Goal: Information Seeking & Learning: Find specific fact

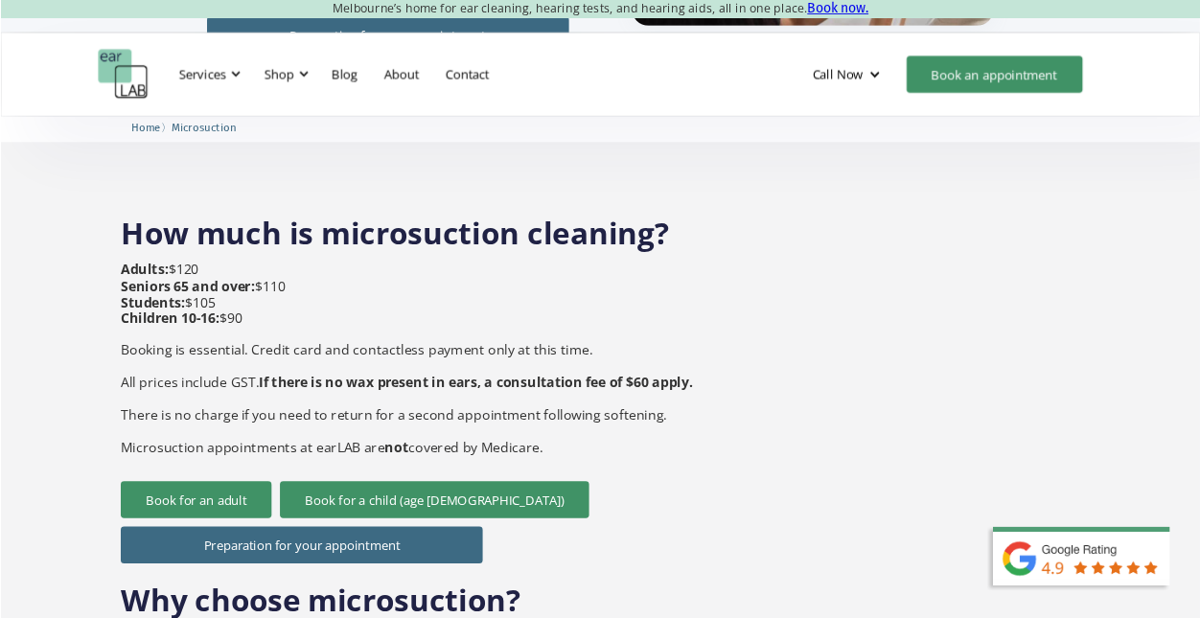
scroll to position [656, 0]
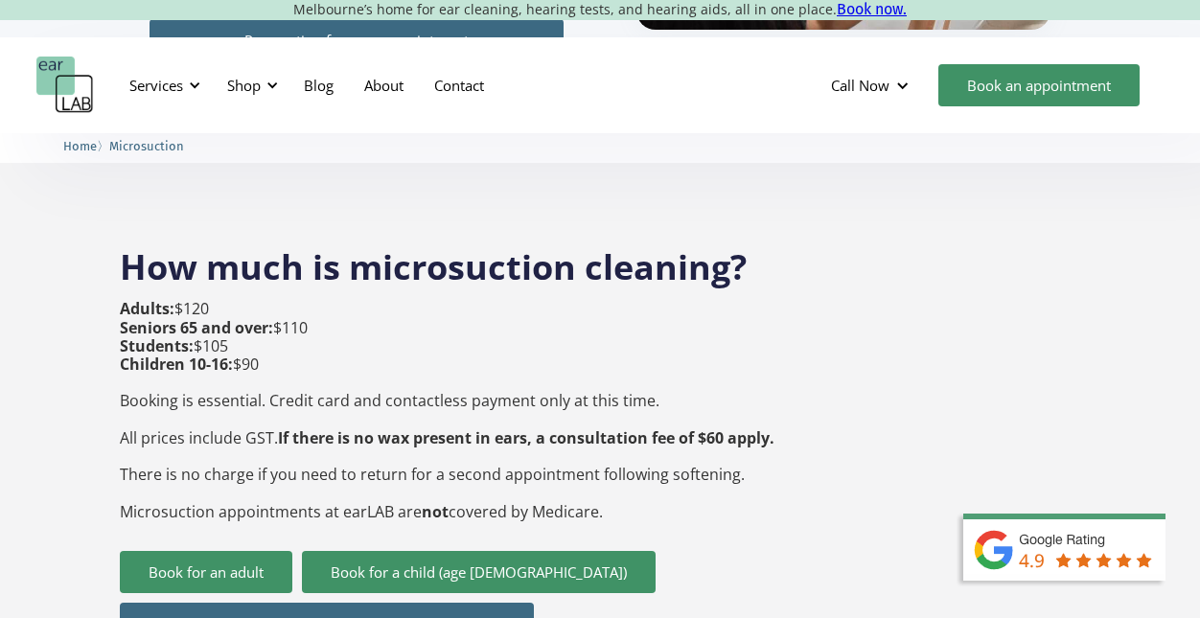
click at [307, 383] on p "Adults: $120 Seniors 65 and over: $110 Students: $105 Children 10-16: $90 Booki…" at bounding box center [447, 410] width 655 height 220
click at [323, 427] on strong "If there is no wax present in ears, a consultation fee of $60 apply." at bounding box center [526, 437] width 496 height 21
click at [319, 437] on p "Adults: $120 Seniors 65 and over: $110 Students: $105 Children 10-16: $90 Booki…" at bounding box center [447, 410] width 655 height 220
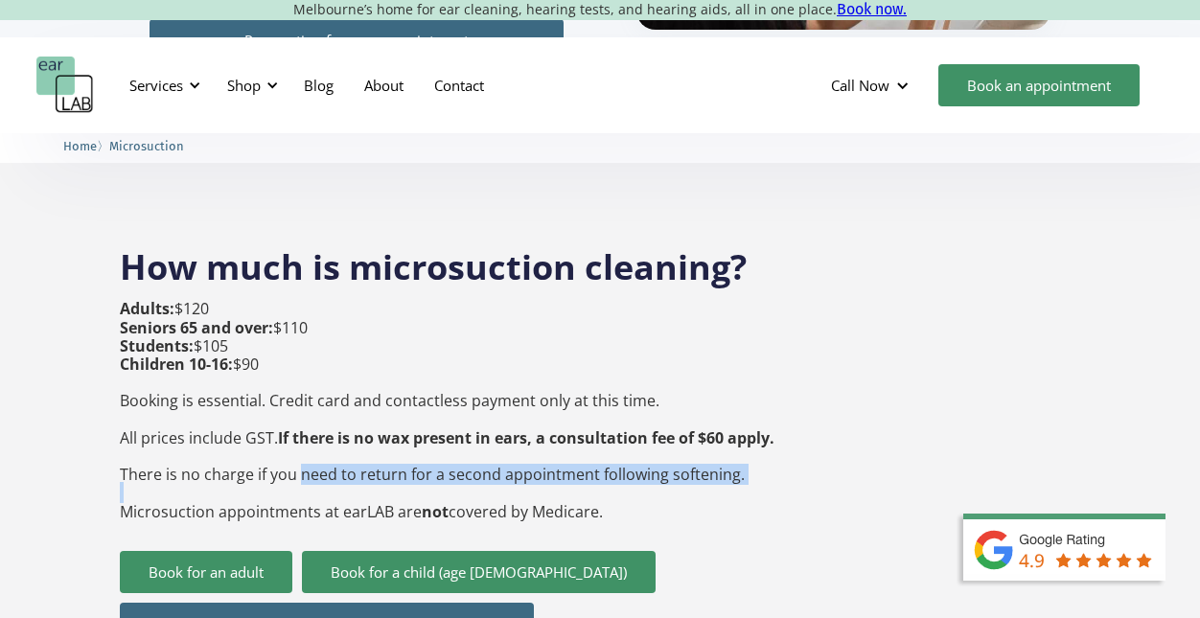
drag, startPoint x: 319, startPoint y: 437, endPoint x: 442, endPoint y: 458, distance: 124.5
click at [442, 458] on p "Adults: $120 Seniors 65 and over: $110 Students: $105 Children 10-16: $90 Booki…" at bounding box center [447, 410] width 655 height 220
click at [442, 459] on p "Adults: $120 Seniors 65 and over: $110 Students: $105 Children 10-16: $90 Booki…" at bounding box center [447, 410] width 655 height 220
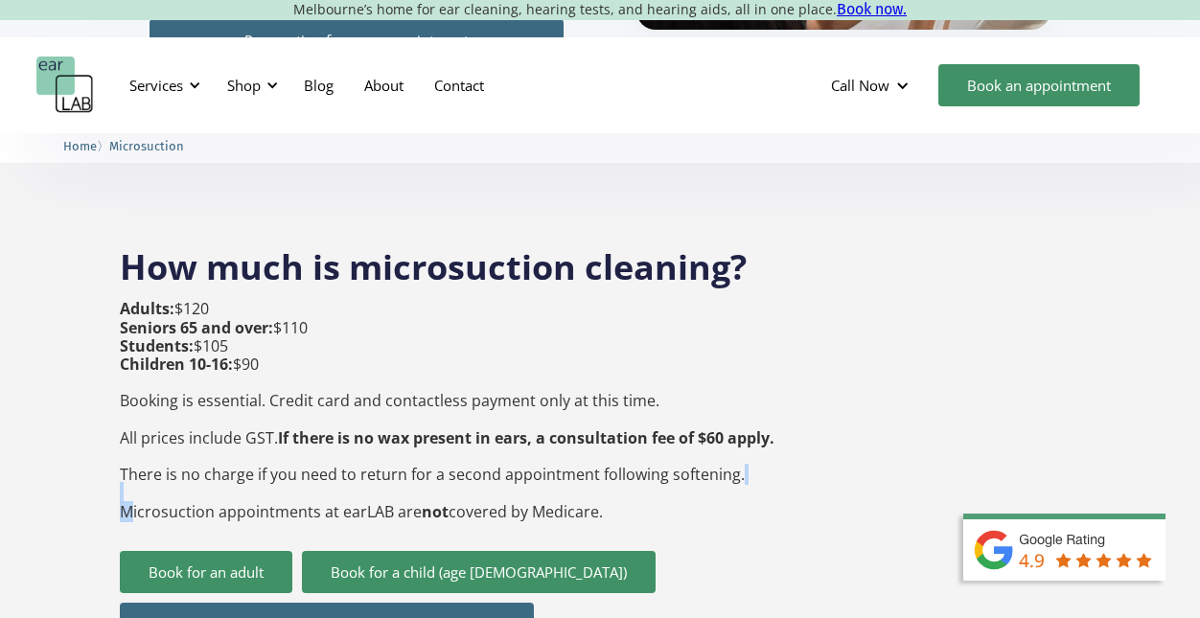
click at [442, 459] on p "Adults: $120 Seniors 65 and over: $110 Students: $105 Children 10-16: $90 Booki…" at bounding box center [447, 410] width 655 height 220
click at [439, 436] on p "Adults: $120 Seniors 65 and over: $110 Students: $105 Children 10-16: $90 Booki…" at bounding box center [447, 410] width 655 height 220
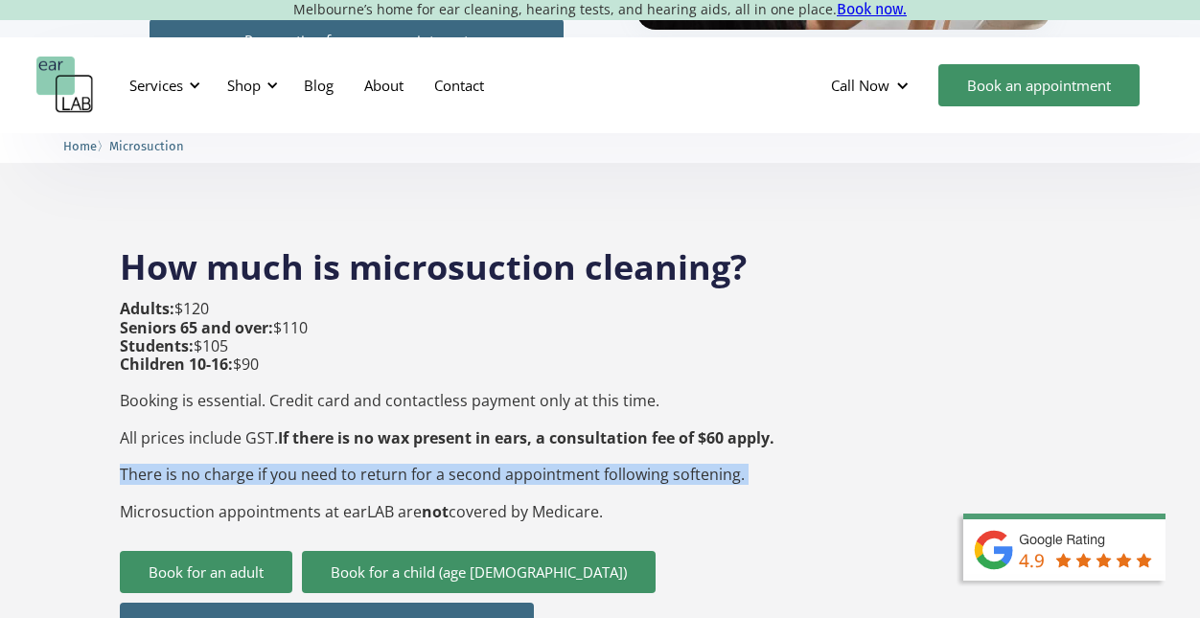
click at [439, 436] on p "Adults: $120 Seniors 65 and over: $110 Students: $105 Children 10-16: $90 Booki…" at bounding box center [447, 410] width 655 height 220
click at [415, 433] on p "Adults: $120 Seniors 65 and over: $110 Students: $105 Children 10-16: $90 Booki…" at bounding box center [447, 410] width 655 height 220
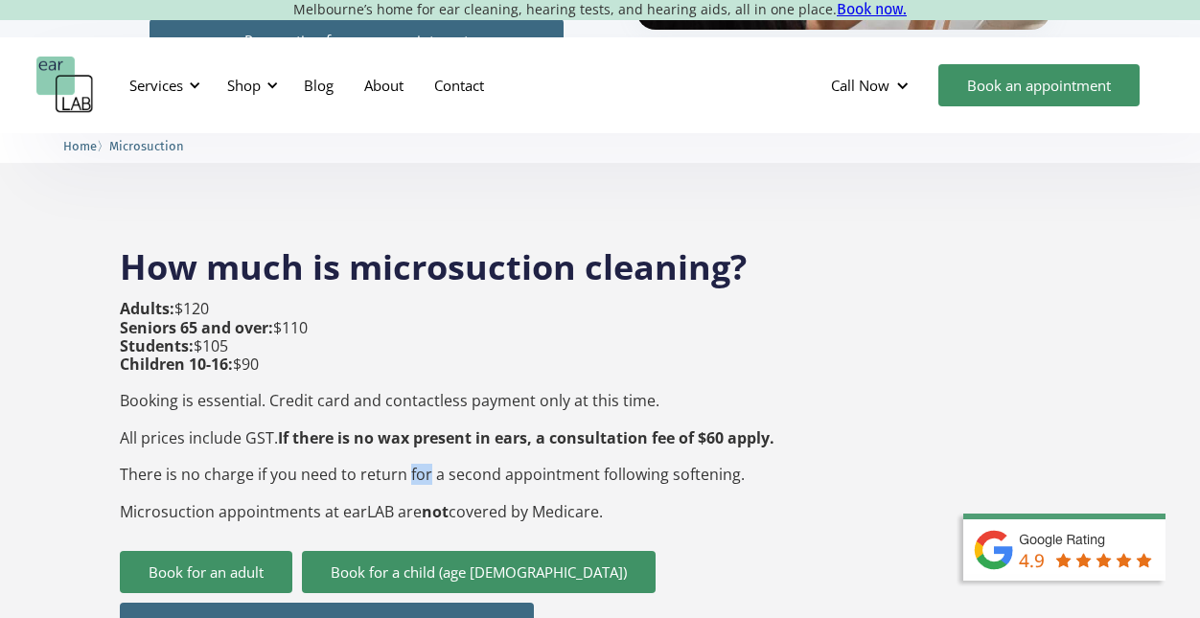
drag, startPoint x: 415, startPoint y: 433, endPoint x: 405, endPoint y: 434, distance: 9.6
click at [405, 434] on p "Adults: $120 Seniors 65 and over: $110 Students: $105 Children 10-16: $90 Booki…" at bounding box center [447, 410] width 655 height 220
drag, startPoint x: 405, startPoint y: 434, endPoint x: 445, endPoint y: 433, distance: 39.3
click at [445, 433] on p "Adults: $120 Seniors 65 and over: $110 Students: $105 Children 10-16: $90 Booki…" at bounding box center [447, 410] width 655 height 220
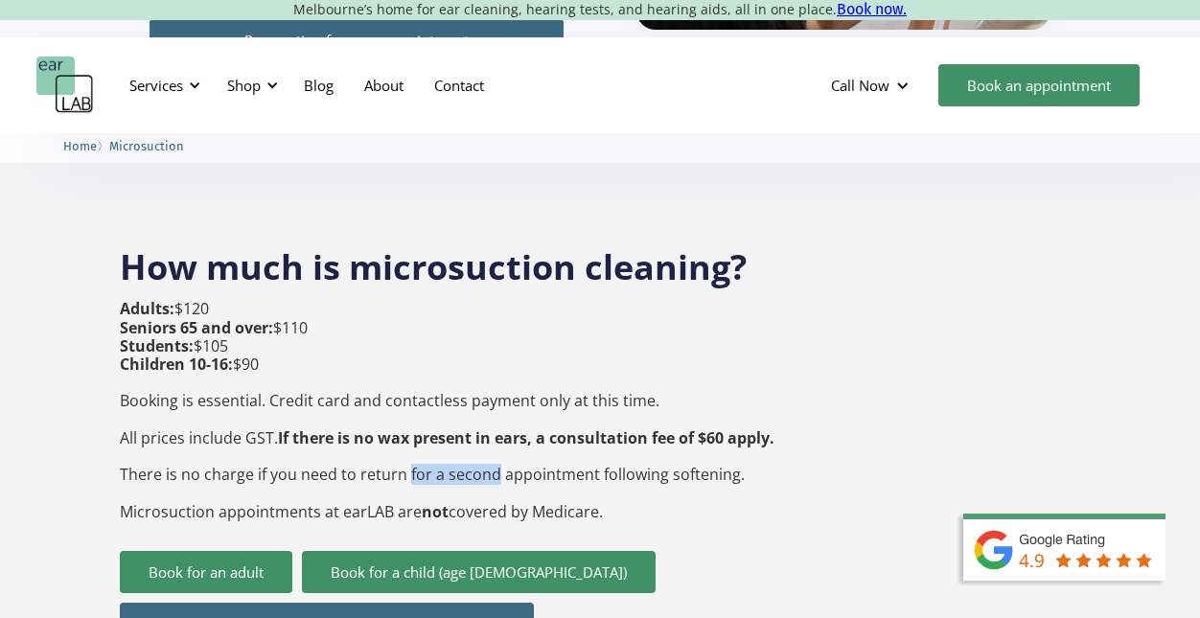
click at [445, 433] on p "Adults: $120 Seniors 65 and over: $110 Students: $105 Children 10-16: $90 Booki…" at bounding box center [447, 410] width 655 height 220
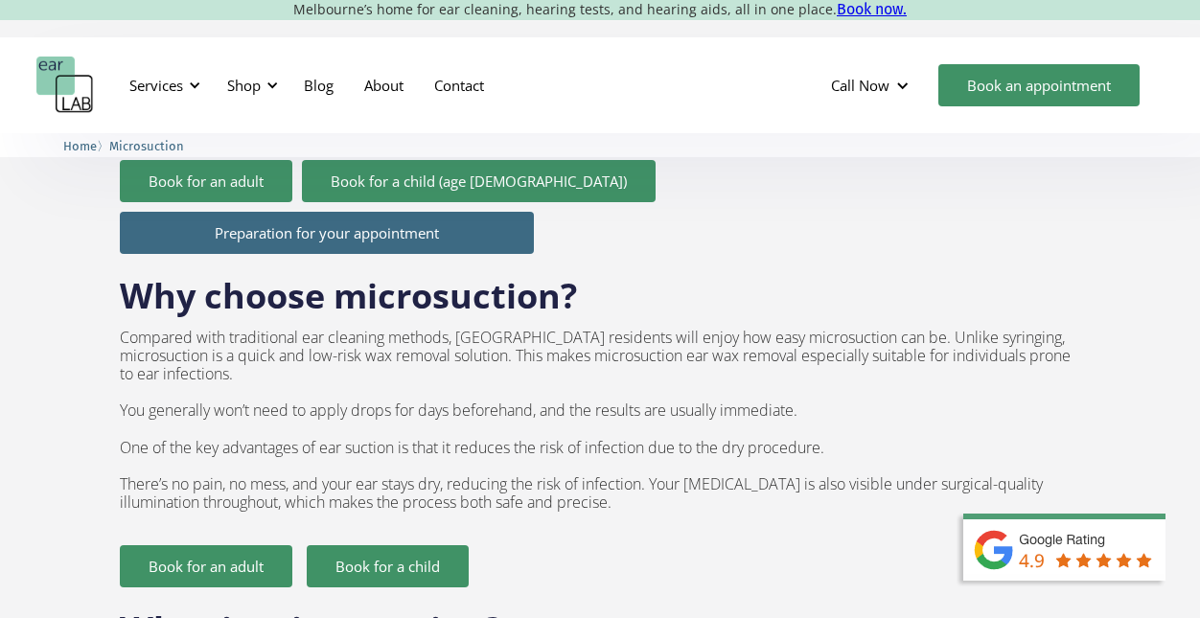
scroll to position [1088, 0]
